Goal: Information Seeking & Learning: Check status

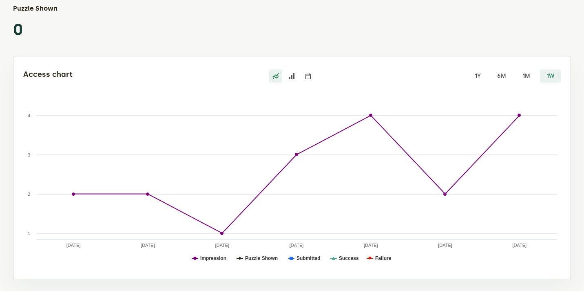
scroll to position [113, 0]
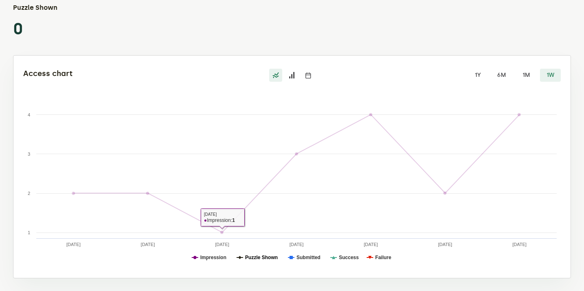
click at [256, 255] on text "Puzzle Shown" at bounding box center [261, 257] width 33 height 6
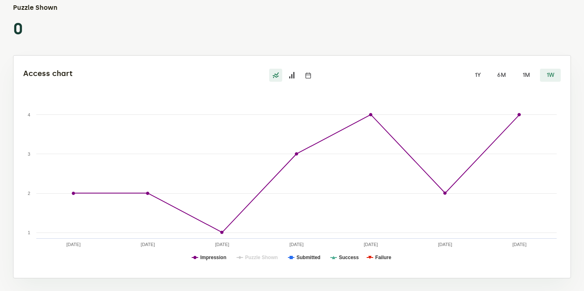
click at [200, 258] on text "Impression" at bounding box center [213, 257] width 26 height 6
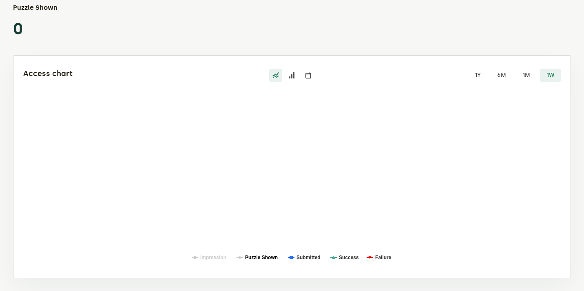
click at [253, 258] on text "Puzzle Shown" at bounding box center [261, 257] width 33 height 6
click at [299, 258] on text "Submitted" at bounding box center [309, 257] width 24 height 6
click at [342, 259] on text "Success" at bounding box center [349, 257] width 20 height 6
click at [377, 255] on text "Failure" at bounding box center [383, 257] width 16 height 6
click at [525, 77] on label "1M" at bounding box center [526, 75] width 21 height 13
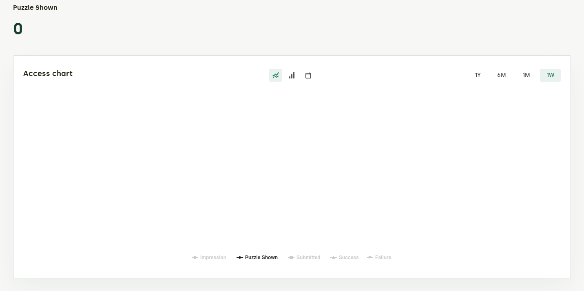
click at [516, 69] on input "1M" at bounding box center [516, 69] width 0 height 0
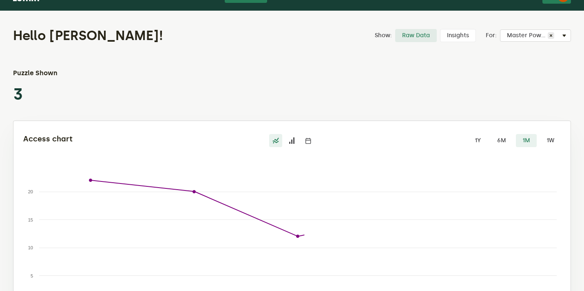
scroll to position [45, 0]
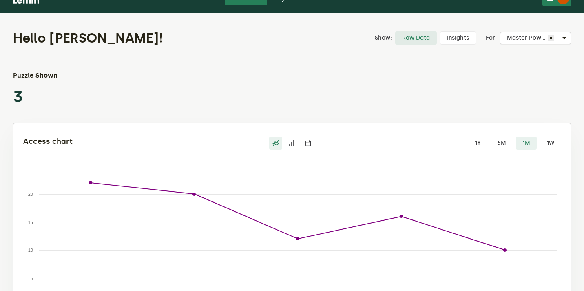
click at [526, 36] on span "Master Power" at bounding box center [527, 38] width 41 height 7
click at [452, 85] on div "Puzzle Shown 3" at bounding box center [292, 89] width 558 height 36
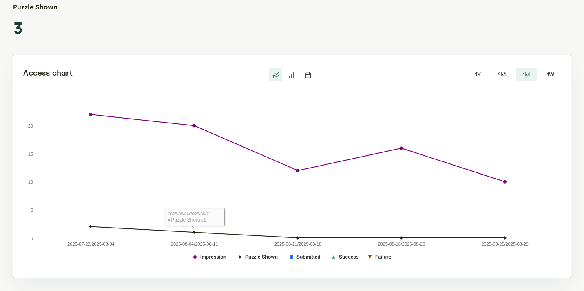
scroll to position [0, 0]
